Goal: Information Seeking & Learning: Check status

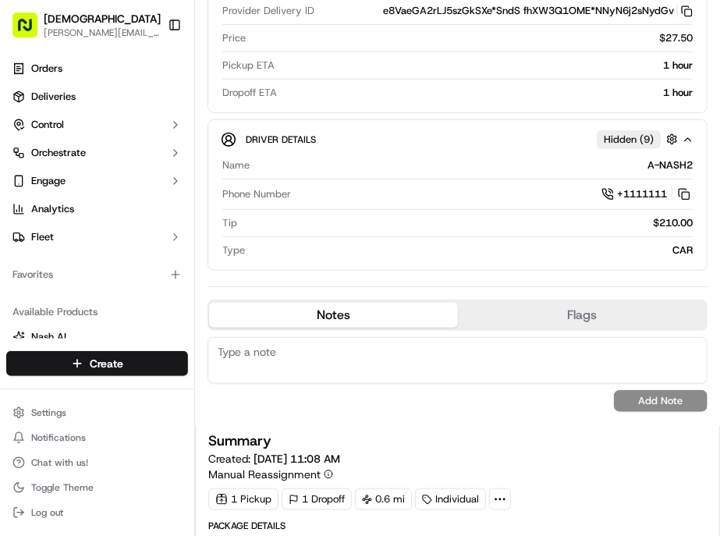
scroll to position [347, 0]
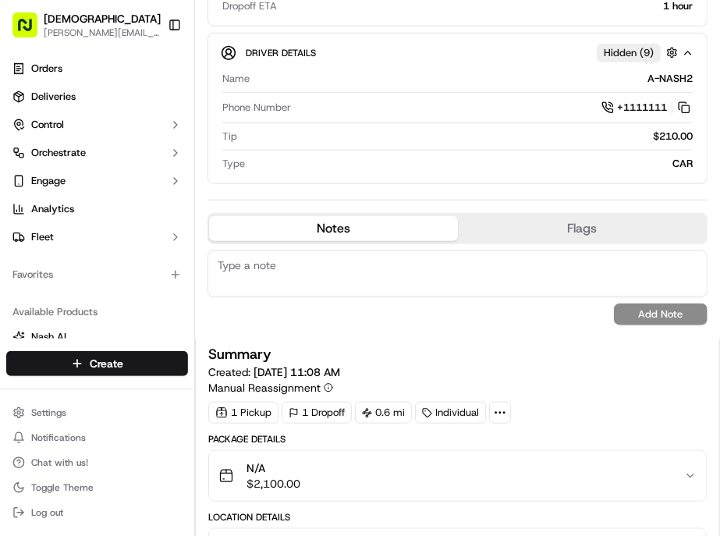
drag, startPoint x: 456, startPoint y: 411, endPoint x: 673, endPoint y: 407, distance: 217.0
copy div "09/17/2025 10:30 AM EDT - 09/17/2025 10:50 AM EDT"
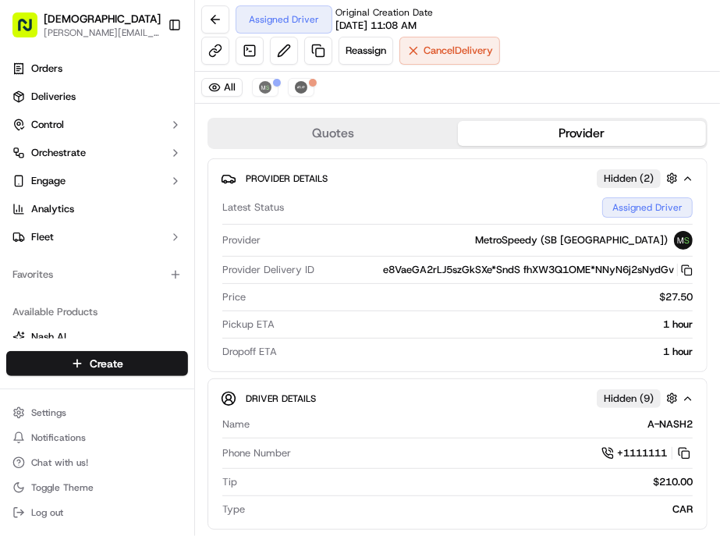
scroll to position [0, 0]
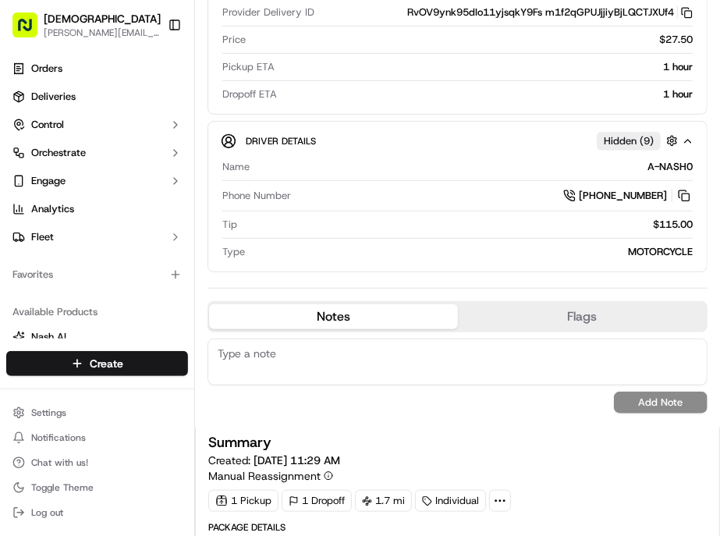
scroll to position [260, 0]
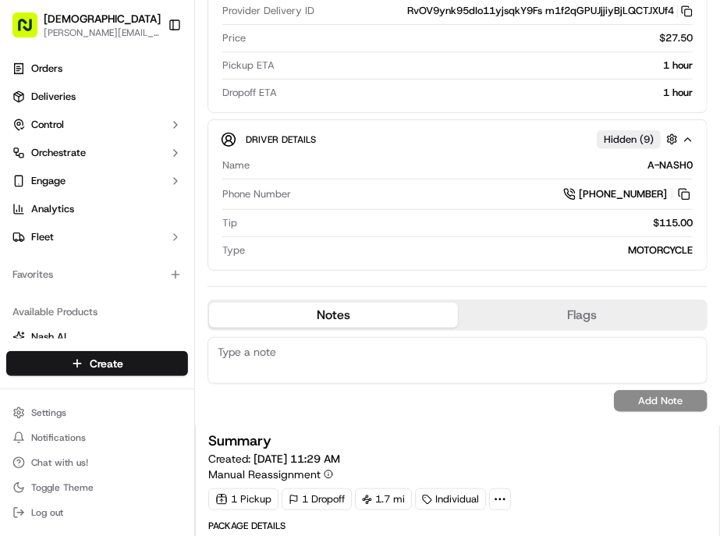
drag, startPoint x: 463, startPoint y: 496, endPoint x: 666, endPoint y: 500, distance: 203.0
copy div "09/17/2025 10:30 AM EDT - 09/17/2025 10:50 AM EDT"
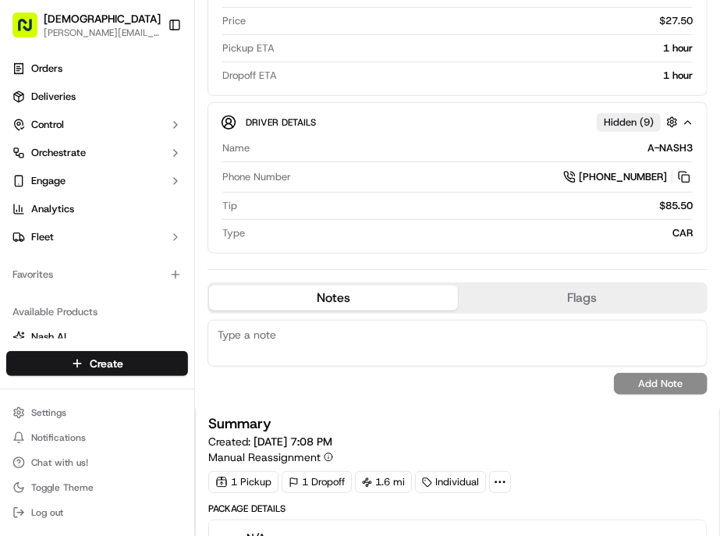
scroll to position [347, 0]
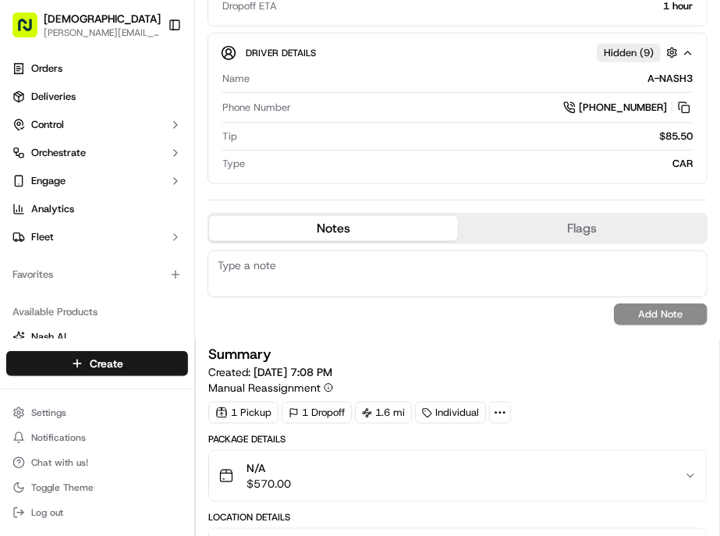
drag, startPoint x: 463, startPoint y: 411, endPoint x: 674, endPoint y: 408, distance: 210.8
copy div "09/17/2025 10:45 AM EDT - 09/17/2025 11:05 AM EDT"
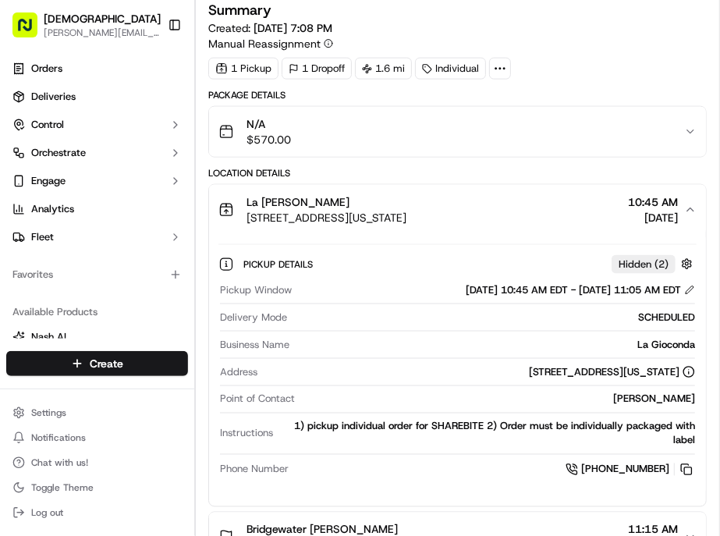
scroll to position [693, 0]
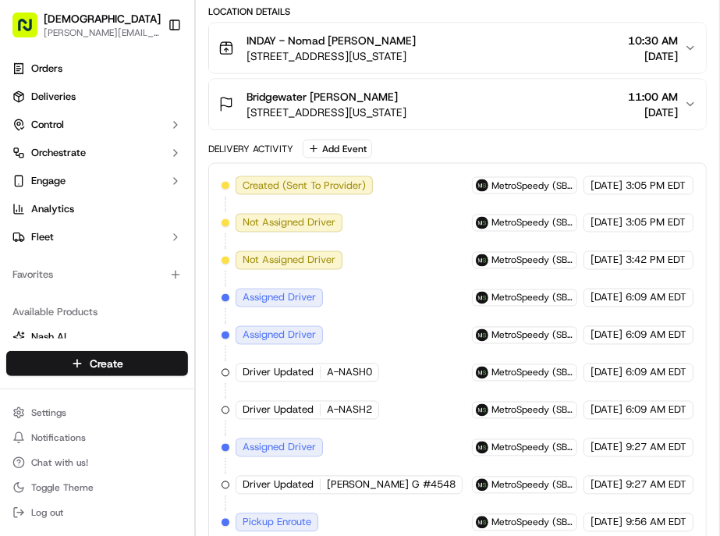
scroll to position [892, 0]
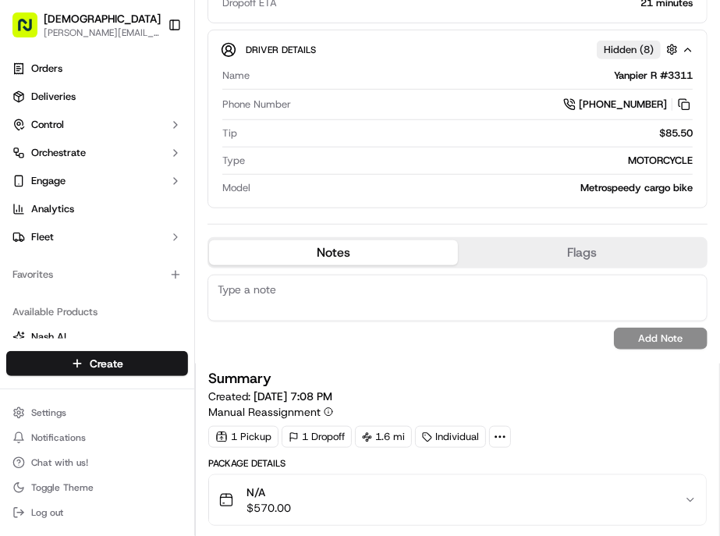
scroll to position [343, 0]
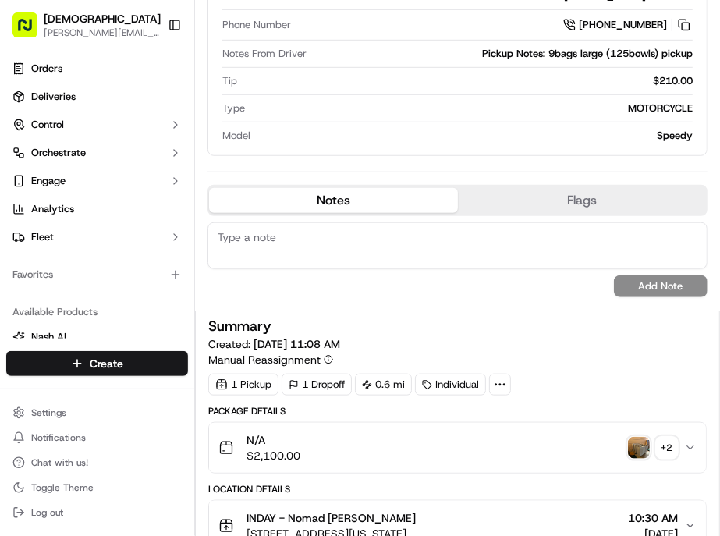
scroll to position [347, 0]
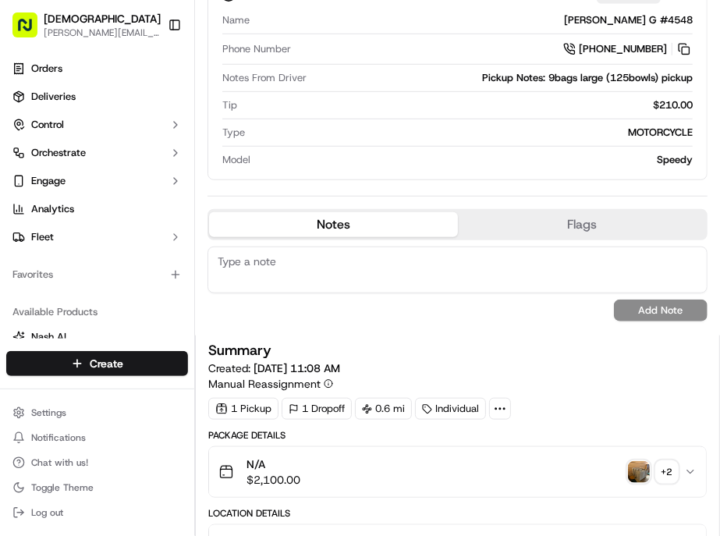
click at [641, 461] on img "button" at bounding box center [639, 472] width 22 height 22
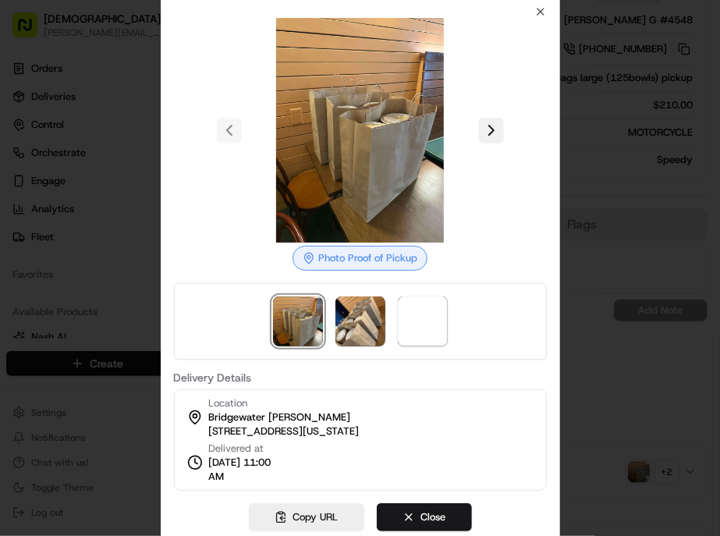
click at [479, 143] on button at bounding box center [491, 130] width 25 height 25
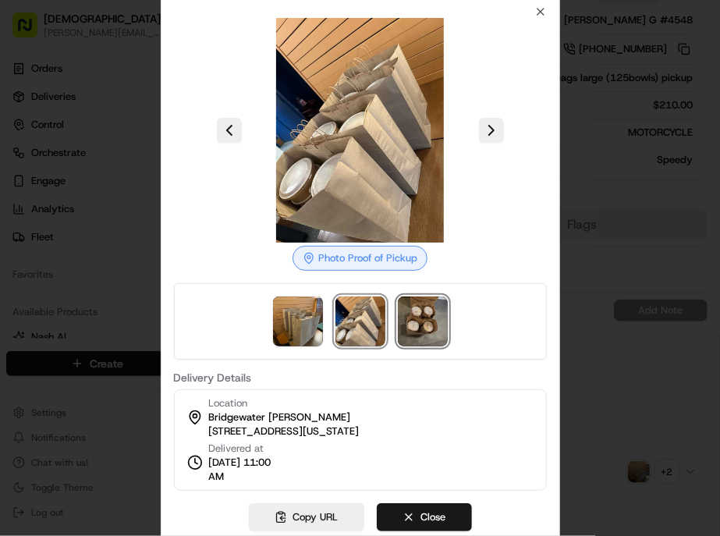
click at [412, 310] on img at bounding box center [423, 322] width 50 height 50
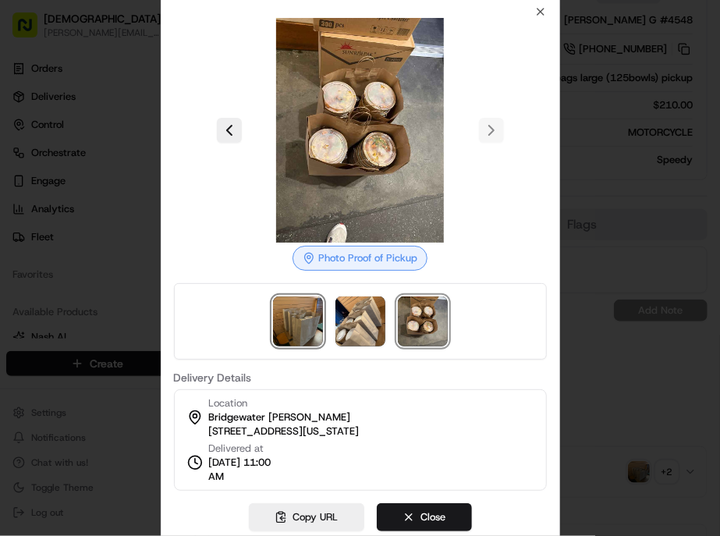
click at [309, 313] on img at bounding box center [298, 322] width 50 height 50
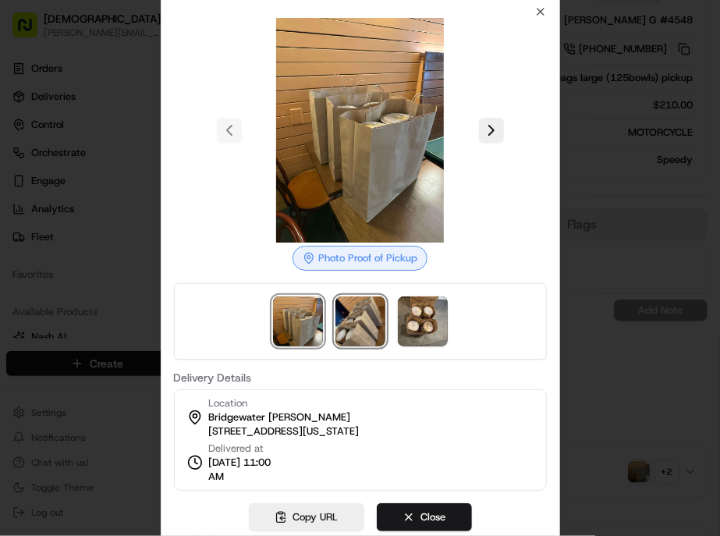
click at [362, 315] on img at bounding box center [361, 322] width 50 height 50
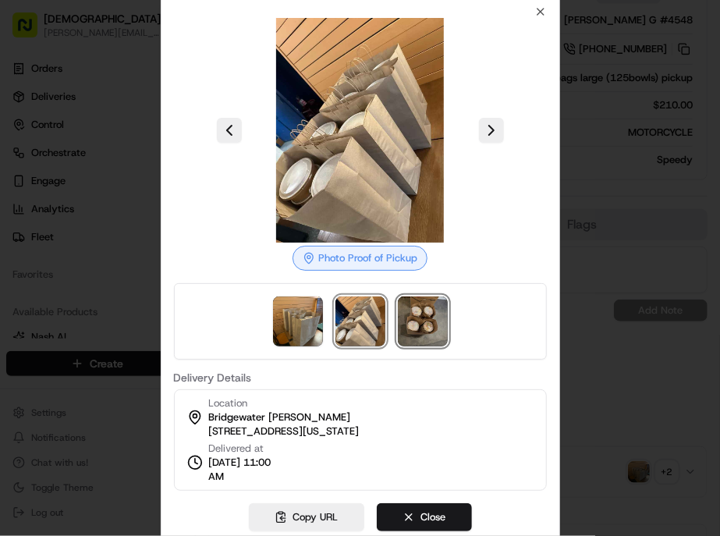
click at [410, 315] on img at bounding box center [423, 322] width 50 height 50
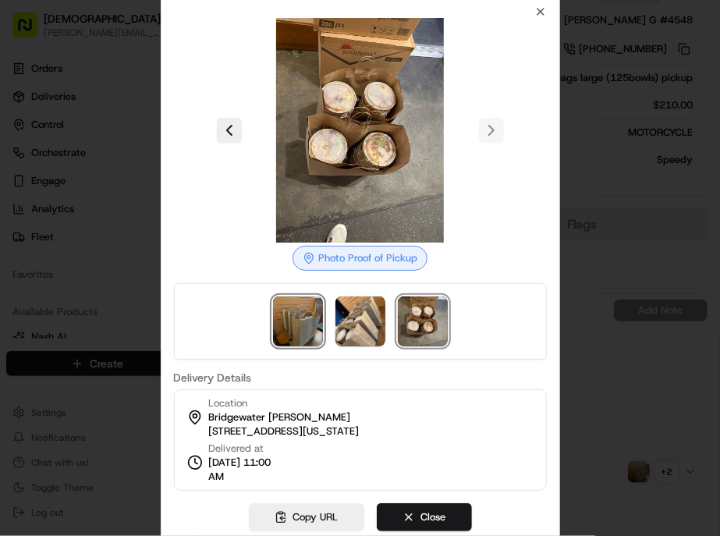
click at [306, 313] on img at bounding box center [298, 322] width 50 height 50
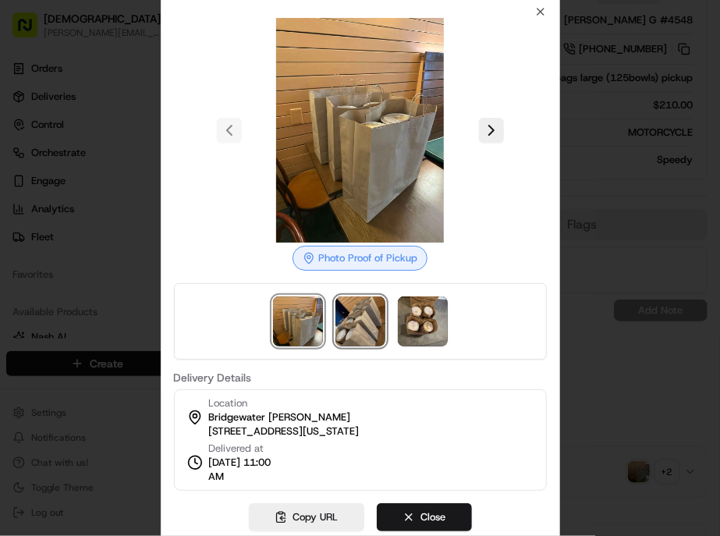
click at [371, 313] on img at bounding box center [361, 322] width 50 height 50
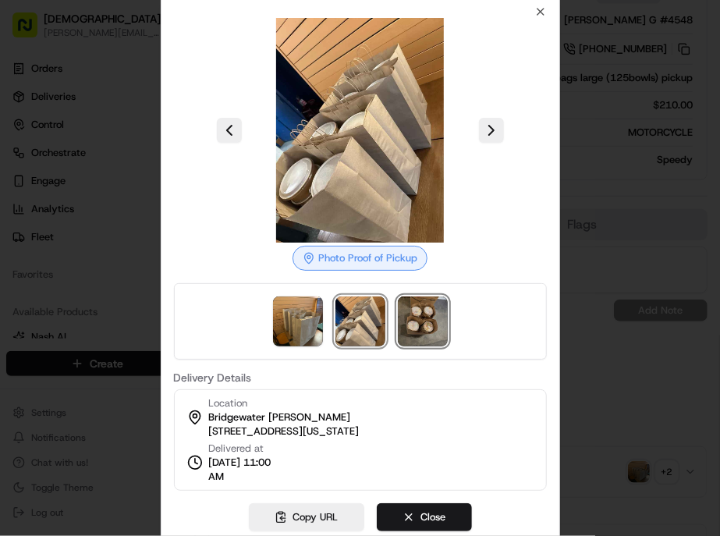
click at [412, 313] on img at bounding box center [423, 322] width 50 height 50
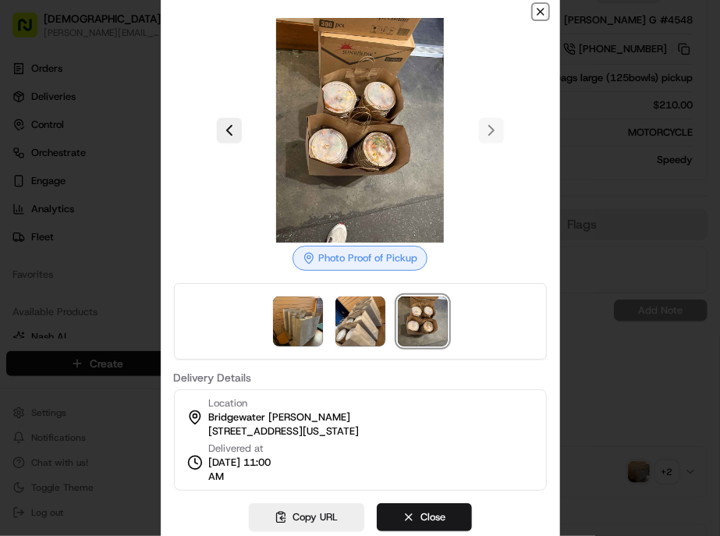
click at [535, 18] on icon "button" at bounding box center [541, 11] width 12 height 12
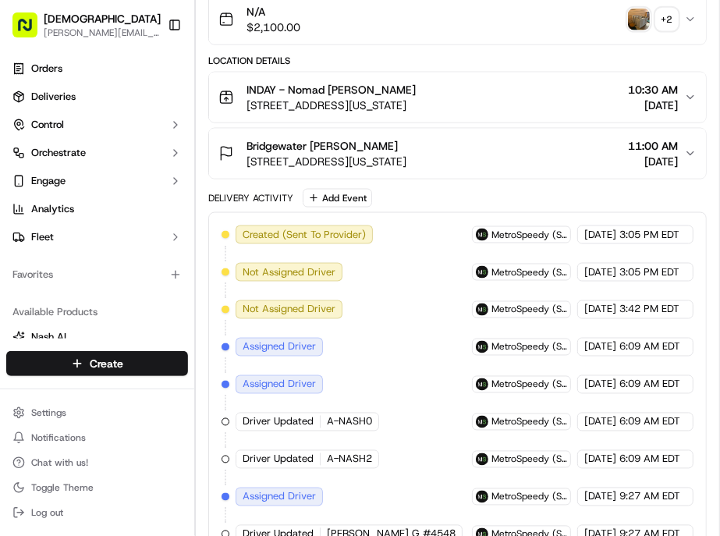
scroll to position [954, 0]
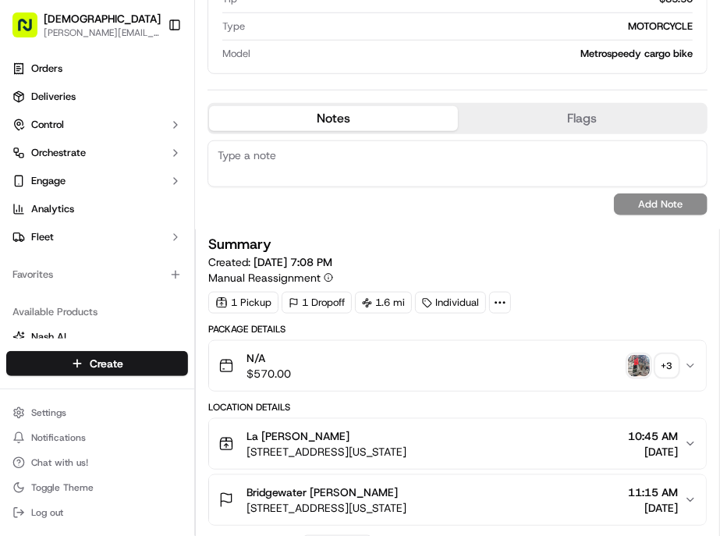
scroll to position [433, 0]
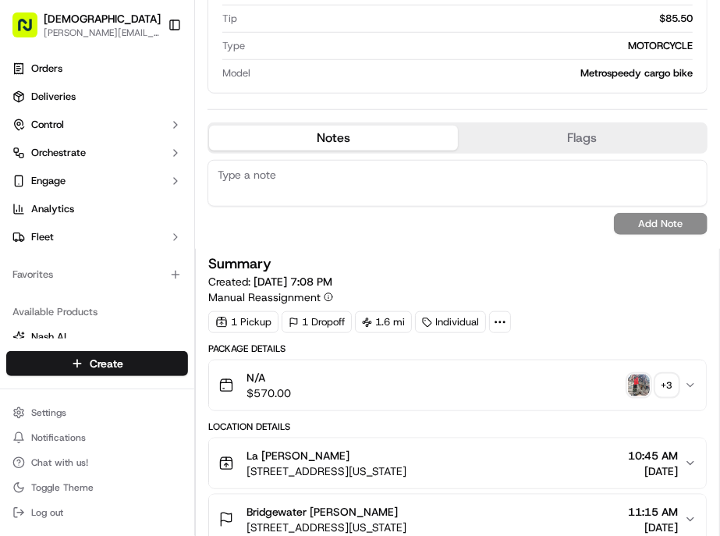
click at [645, 375] on img "button" at bounding box center [639, 386] width 22 height 22
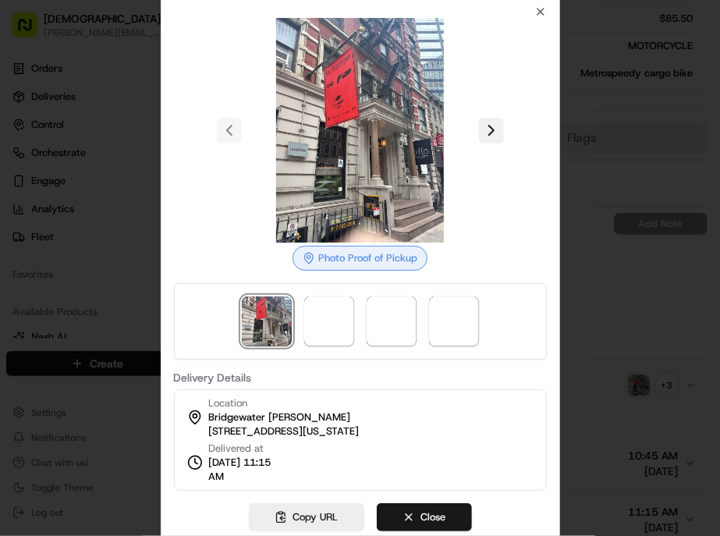
click at [479, 143] on button at bounding box center [491, 130] width 25 height 25
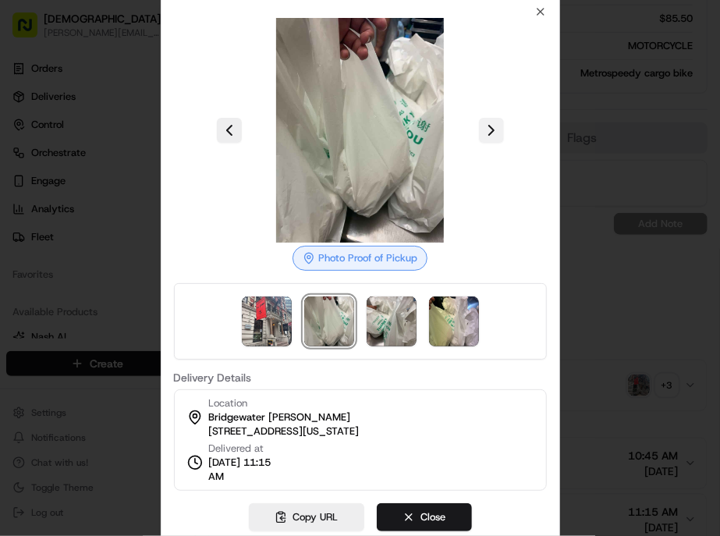
click at [479, 143] on button at bounding box center [491, 130] width 25 height 25
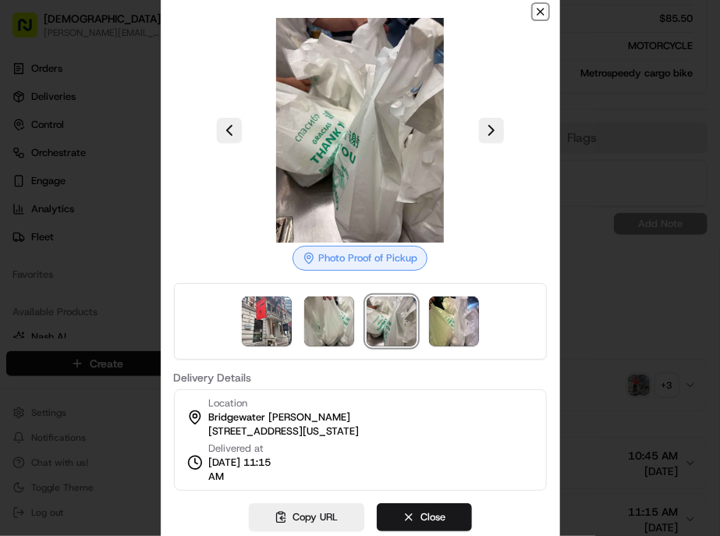
click at [535, 18] on icon "button" at bounding box center [541, 11] width 12 height 12
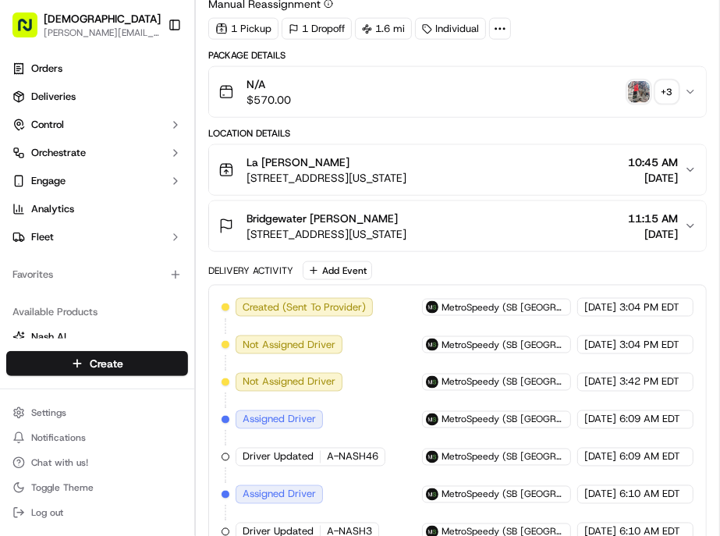
scroll to position [781, 0]
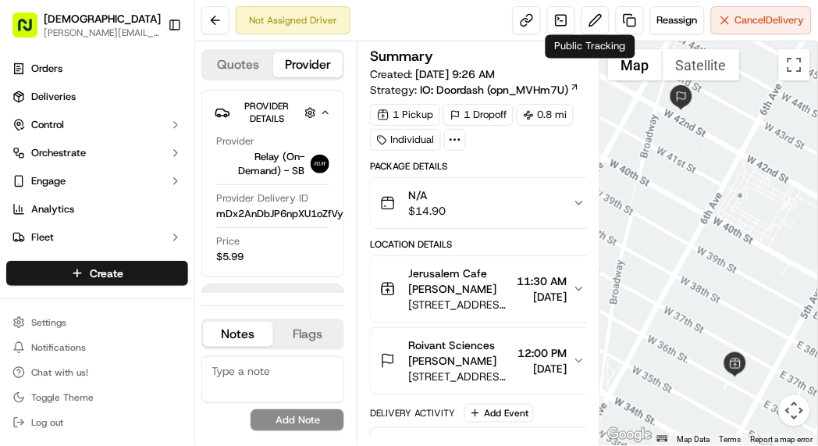
click at [517, 273] on span "11:30 AM" at bounding box center [542, 281] width 50 height 16
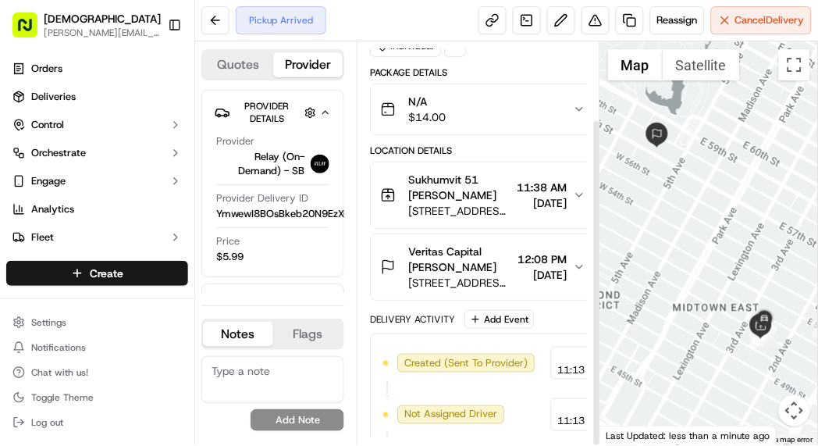
scroll to position [96, 0]
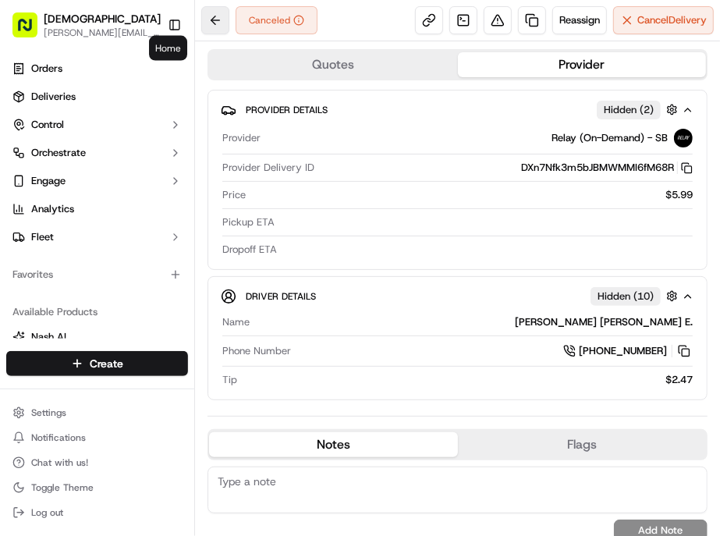
click at [201, 16] on button at bounding box center [215, 20] width 28 height 28
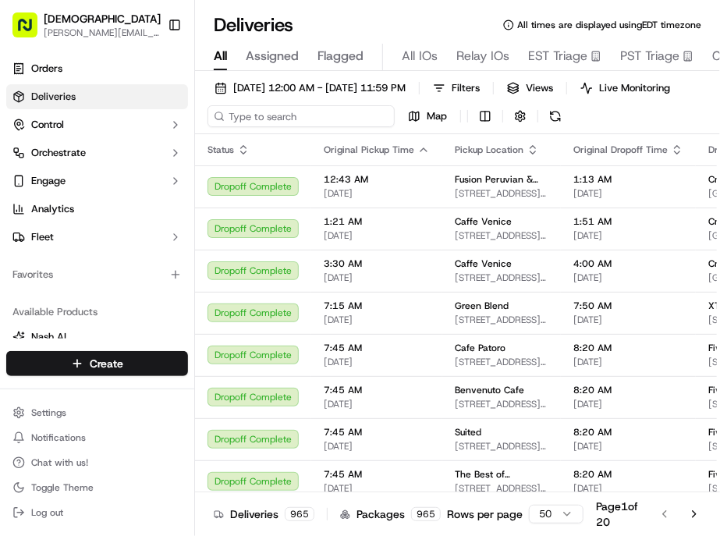
click at [240, 105] on input at bounding box center [301, 116] width 187 height 22
paste input "Leigh Llewelyn"
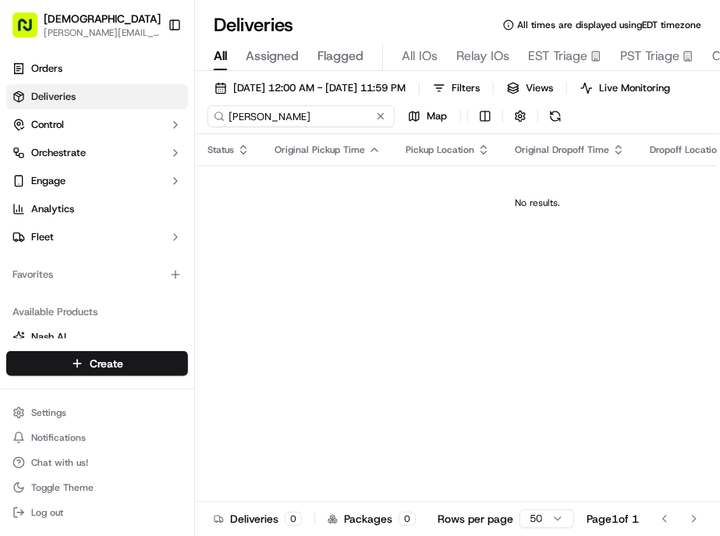
type input "Leigh Llewelyn"
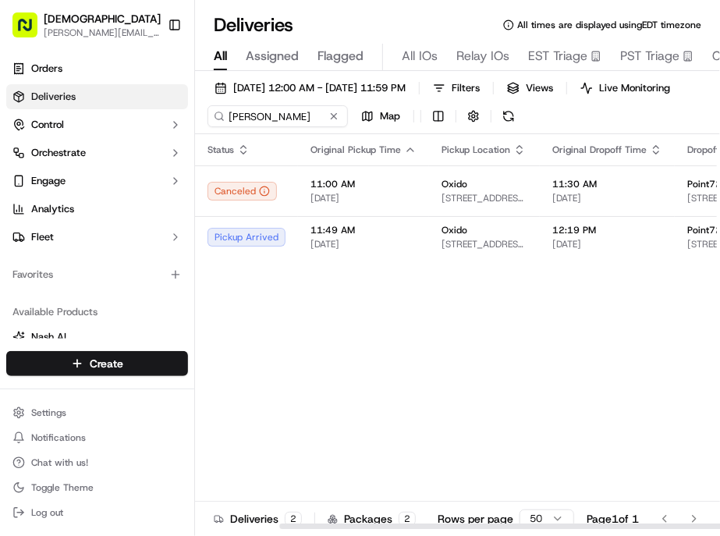
scroll to position [0, 110]
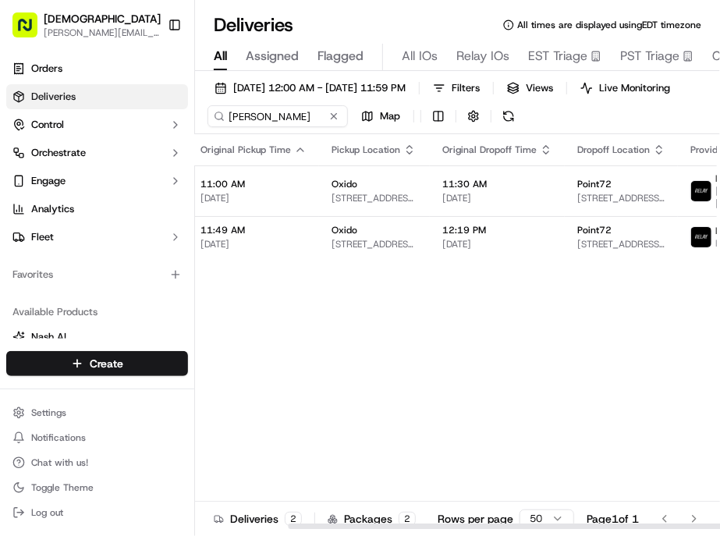
drag, startPoint x: 376, startPoint y: 501, endPoint x: 680, endPoint y: 297, distance: 365.6
click at [590, 524] on div at bounding box center [550, 526] width 524 height 5
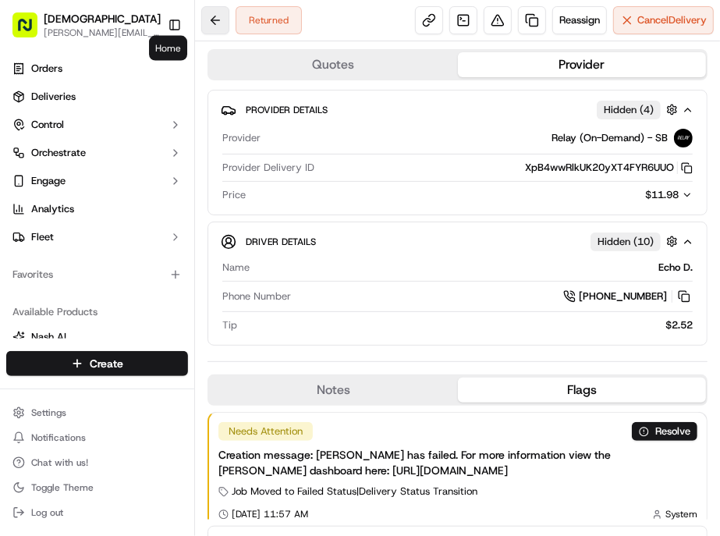
click at [201, 27] on button at bounding box center [215, 20] width 28 height 28
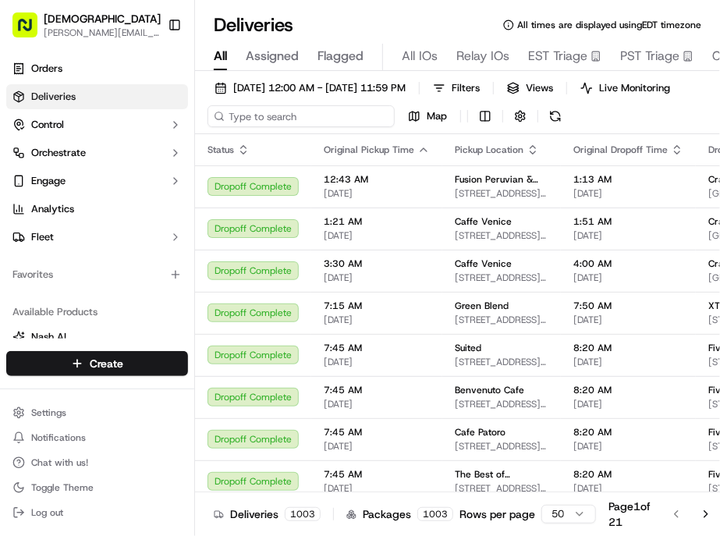
click at [234, 105] on input at bounding box center [301, 116] width 187 height 22
paste input "[PERSON_NAME]"
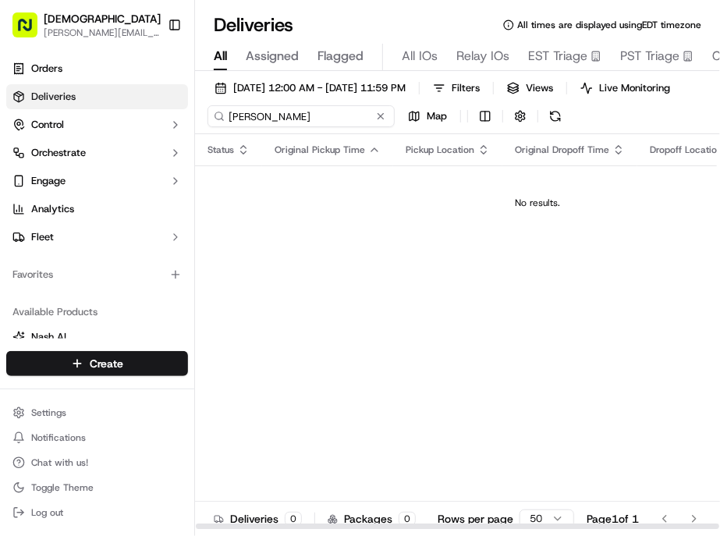
click at [208, 105] on input "[PERSON_NAME]" at bounding box center [301, 116] width 187 height 22
type input "[PERSON_NAME]"
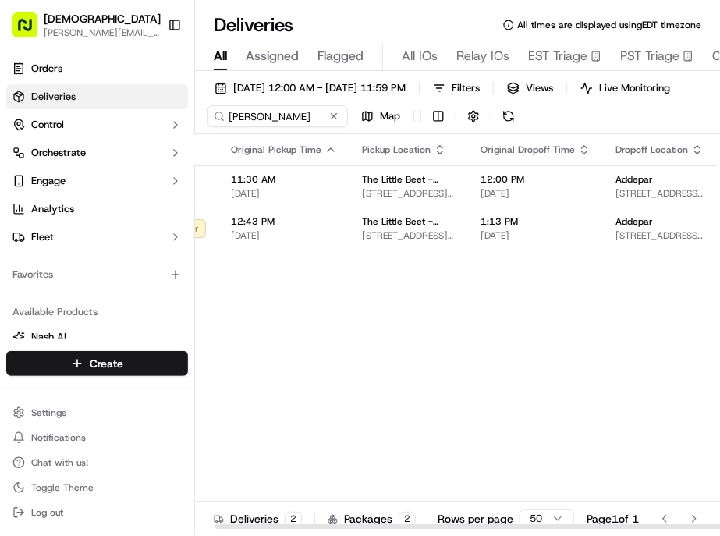
scroll to position [0, 110]
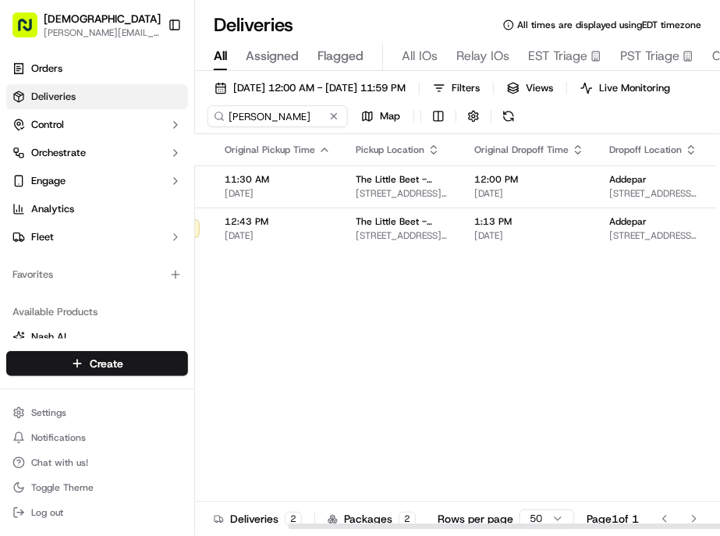
drag, startPoint x: 398, startPoint y: 503, endPoint x: 673, endPoint y: 298, distance: 342.5
click at [633, 524] on div at bounding box center [550, 526] width 524 height 5
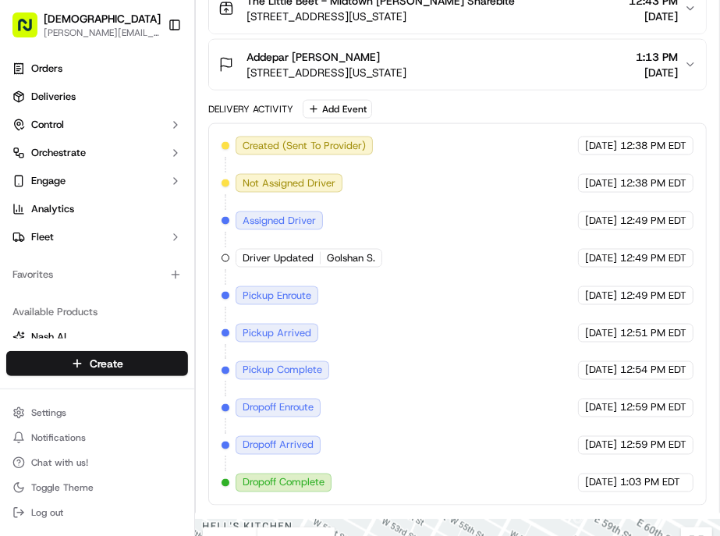
scroll to position [776, 0]
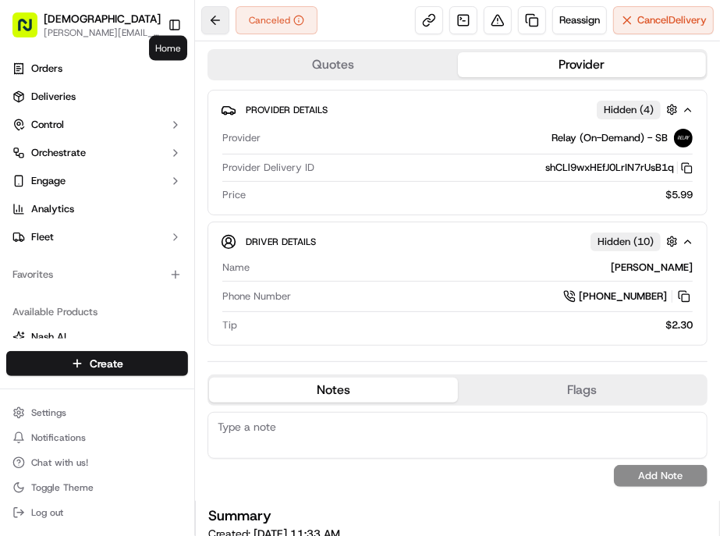
click at [201, 11] on button at bounding box center [215, 20] width 28 height 28
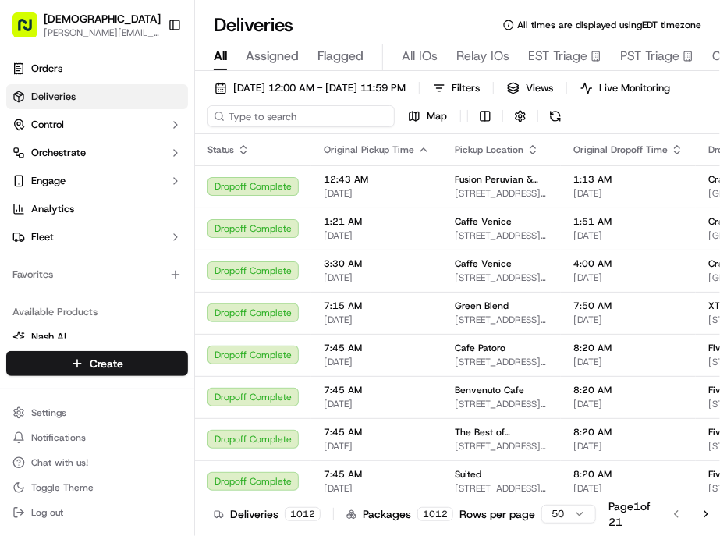
click at [235, 105] on input at bounding box center [301, 116] width 187 height 22
paste input "Joseph Graves"
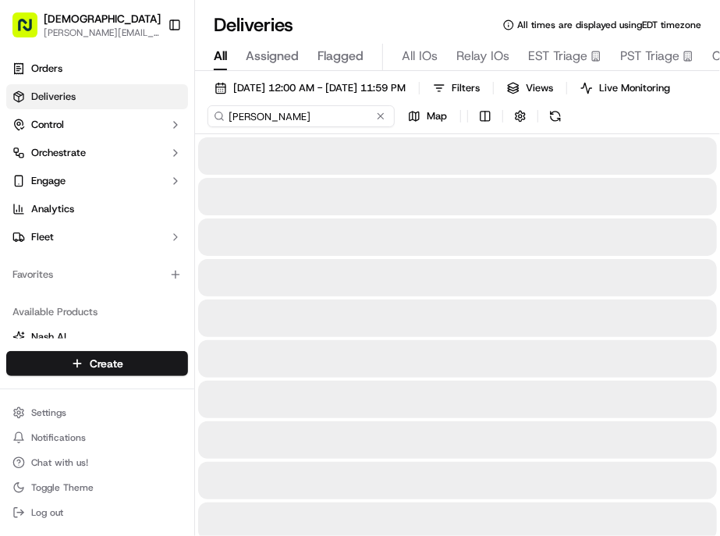
type input "Joseph Graves"
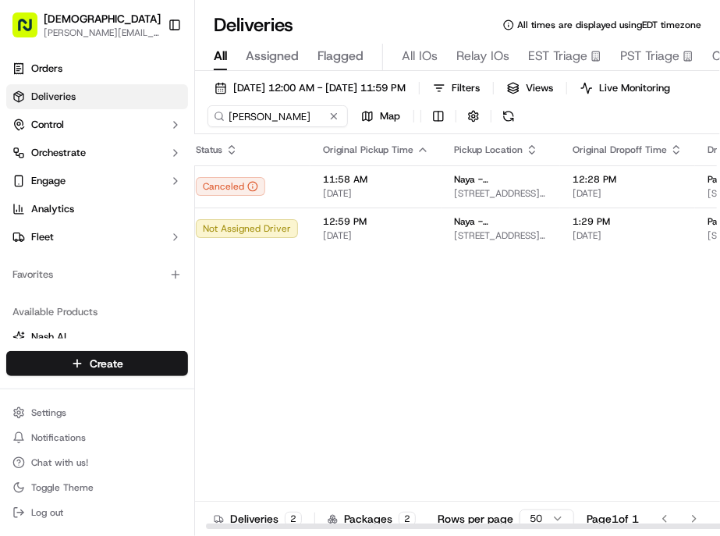
scroll to position [0, 110]
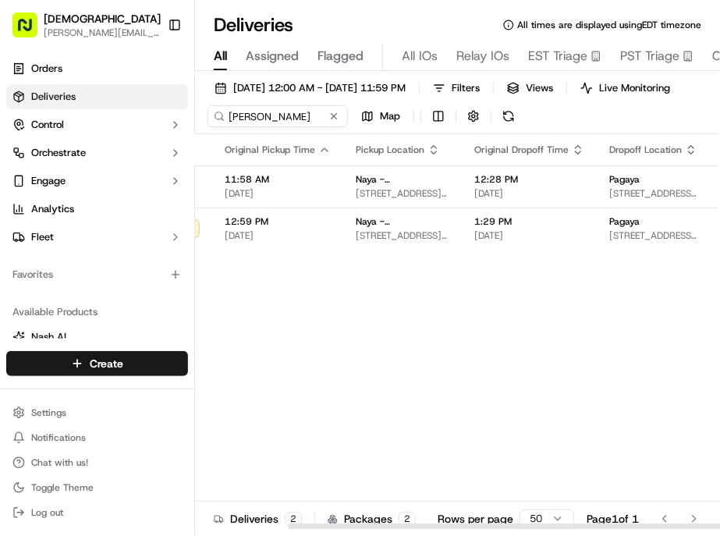
drag, startPoint x: 397, startPoint y: 503, endPoint x: 605, endPoint y: 461, distance: 212.6
click at [578, 522] on div at bounding box center [457, 526] width 525 height 8
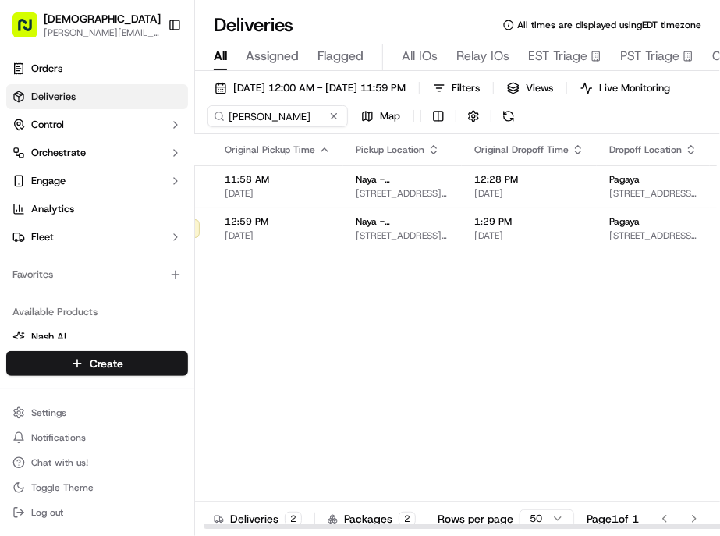
scroll to position [0, 0]
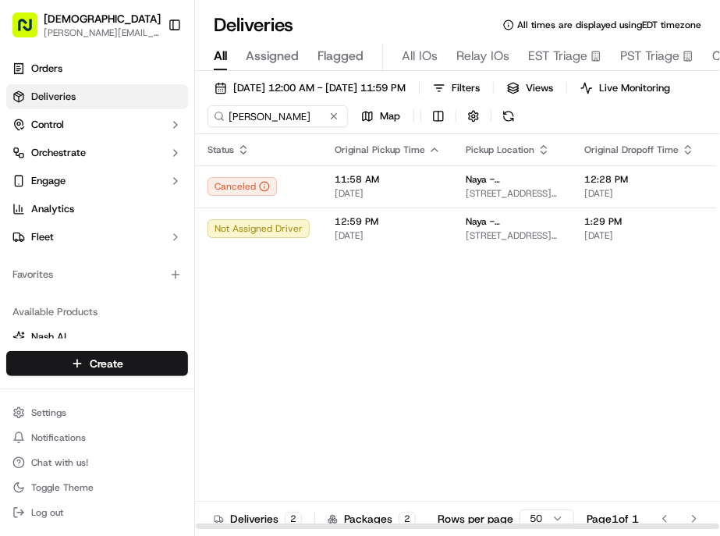
drag, startPoint x: 504, startPoint y: 500, endPoint x: 321, endPoint y: 495, distance: 183.5
click at [321, 524] on div at bounding box center [458, 526] width 524 height 5
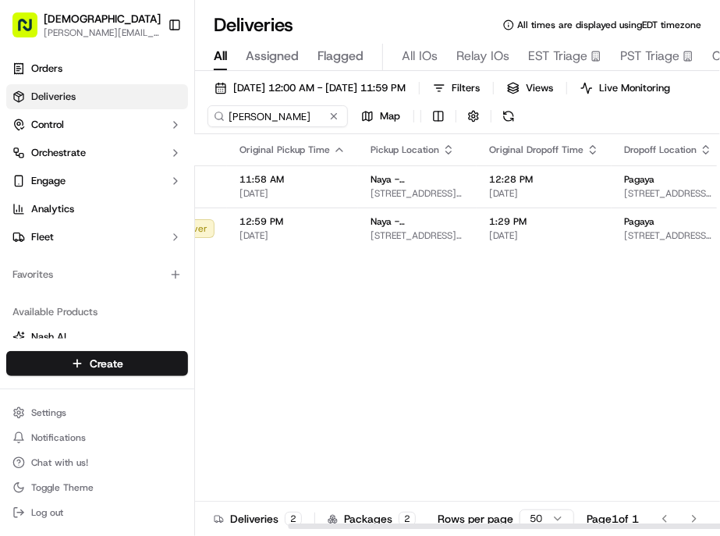
scroll to position [0, 110]
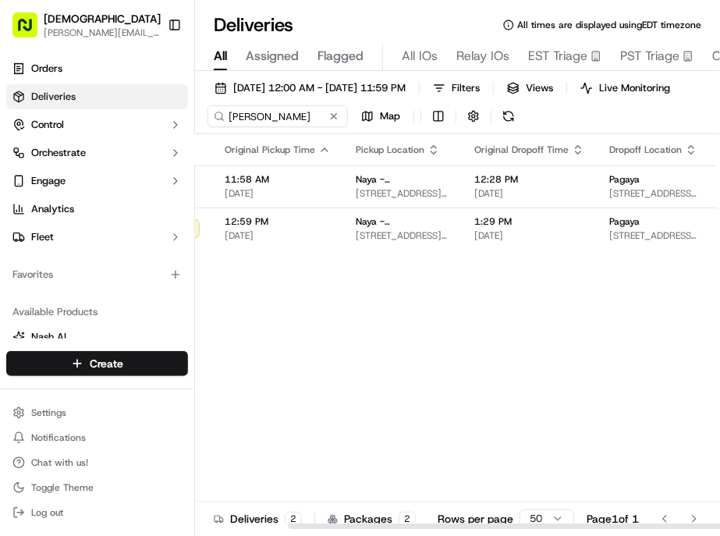
drag, startPoint x: 503, startPoint y: 500, endPoint x: 640, endPoint y: 438, distance: 150.9
click at [609, 524] on div at bounding box center [550, 526] width 524 height 5
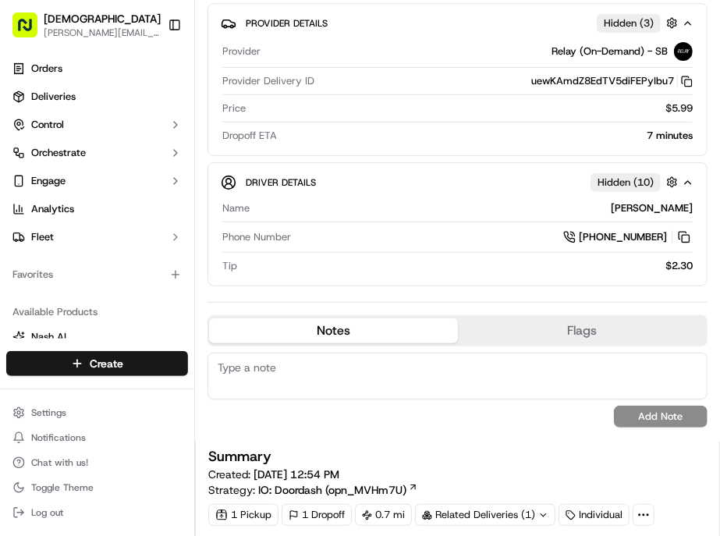
click at [621, 450] on div "Summary Created: 09/17/2025 12:54 PM Strategy: IO: Doordash (opn_MVHm7U)" at bounding box center [457, 474] width 499 height 48
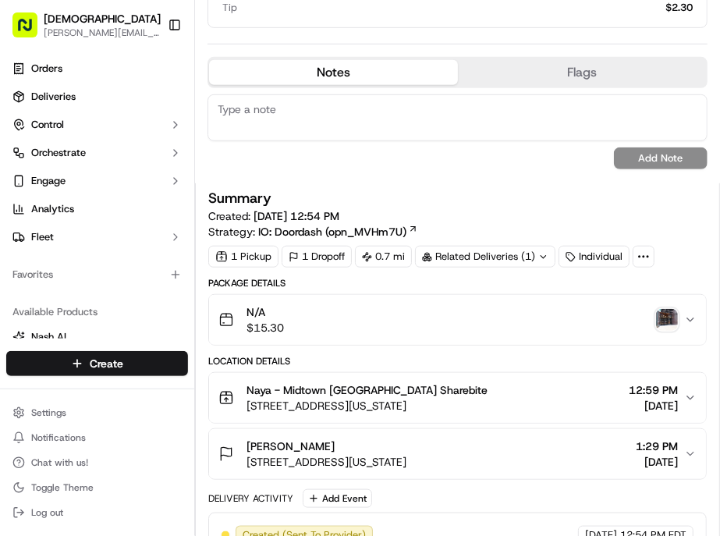
scroll to position [347, 0]
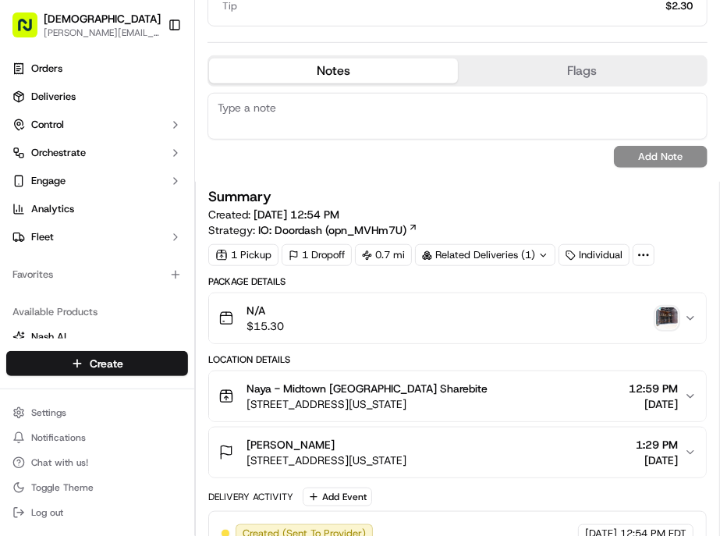
click at [665, 308] on img "button" at bounding box center [667, 319] width 22 height 22
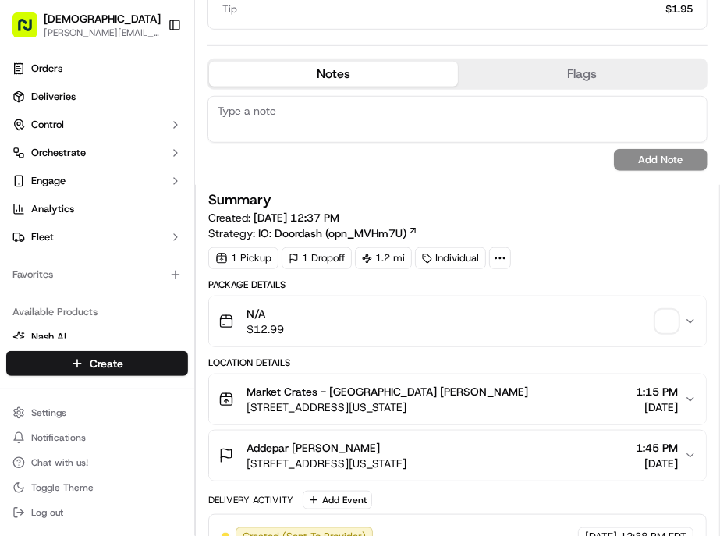
scroll to position [347, 0]
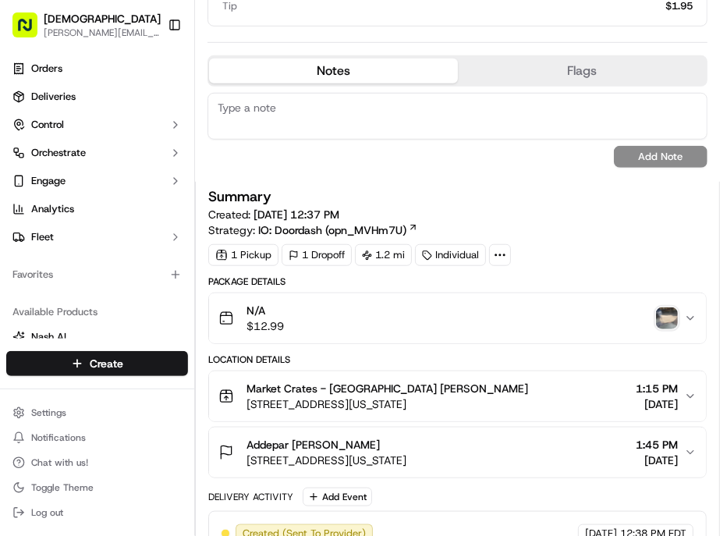
click at [674, 308] on img "button" at bounding box center [667, 319] width 22 height 22
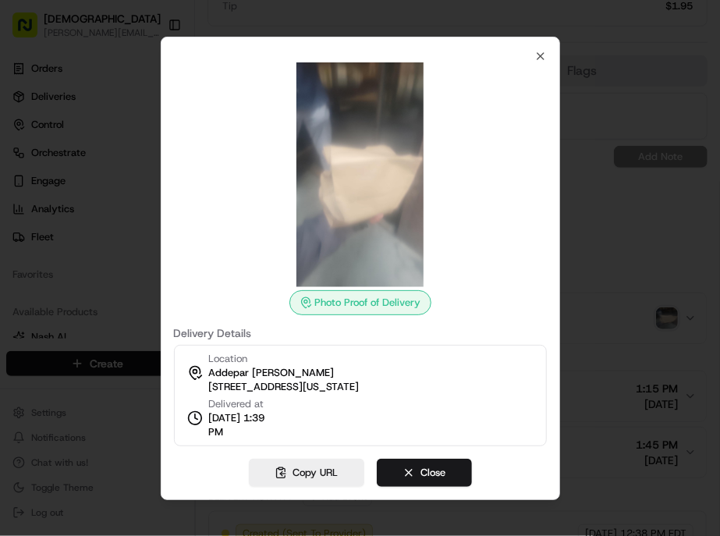
scroll to position [0, 0]
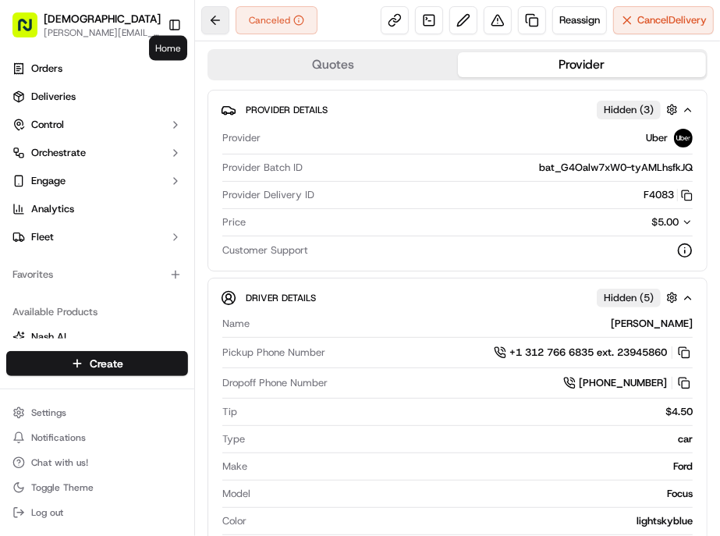
click at [201, 27] on button at bounding box center [215, 20] width 28 height 28
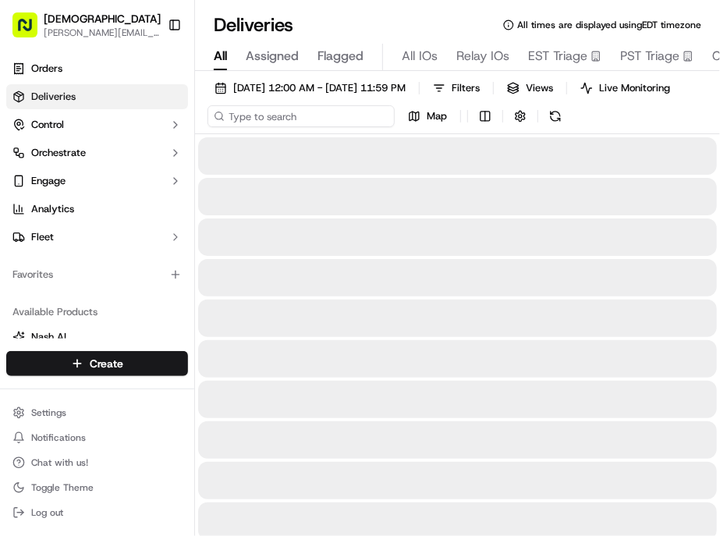
click at [229, 105] on input at bounding box center [301, 116] width 187 height 22
paste input "[PERSON_NAME]"
click at [267, 105] on input "[PERSON_NAME]" at bounding box center [301, 116] width 187 height 22
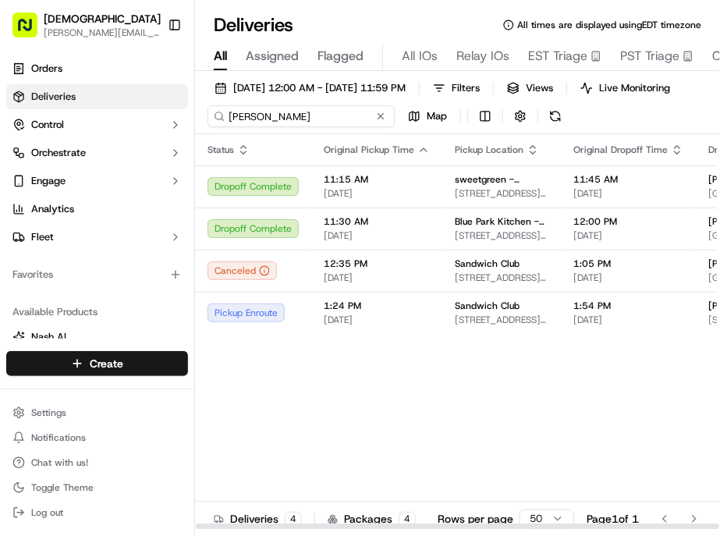
type input "[PERSON_NAME]"
click at [400, 522] on div at bounding box center [457, 526] width 525 height 8
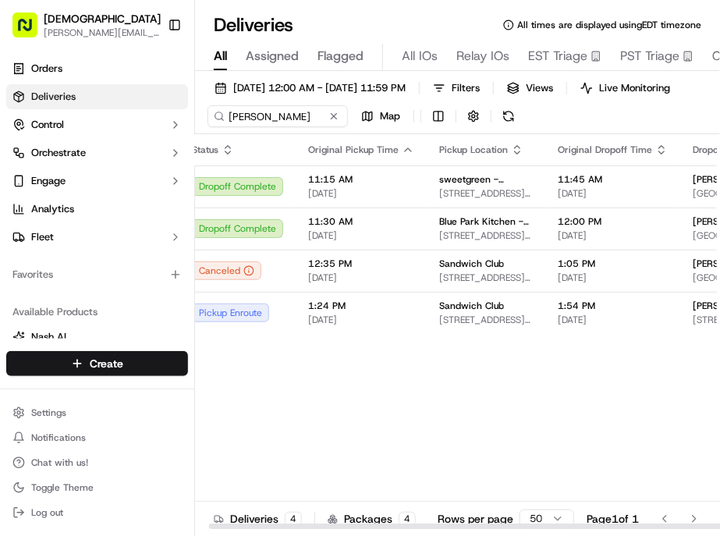
scroll to position [0, 110]
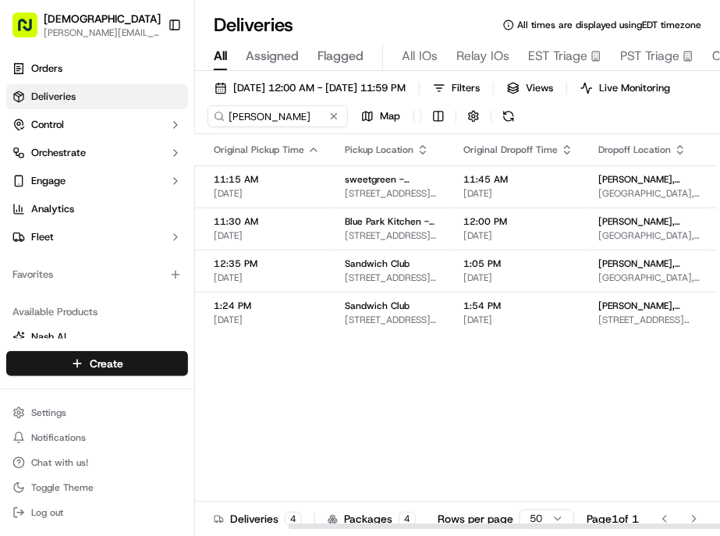
drag, startPoint x: 400, startPoint y: 498, endPoint x: 560, endPoint y: 498, distance: 160.0
click at [560, 522] on div at bounding box center [457, 526] width 525 height 8
